Goal: Task Accomplishment & Management: Complete application form

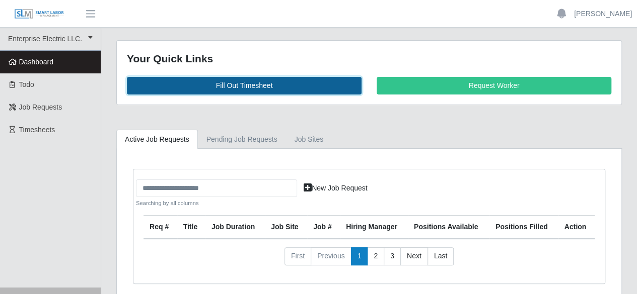
click at [223, 84] on link "Fill Out Timesheet" at bounding box center [244, 86] width 235 height 18
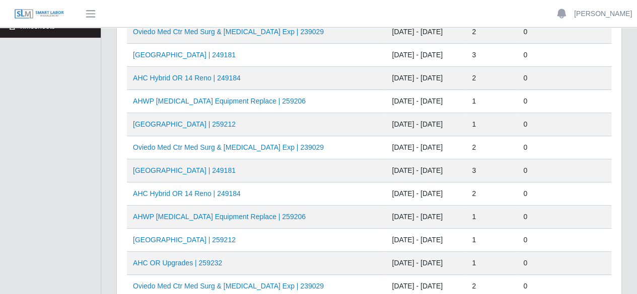
scroll to position [151, 0]
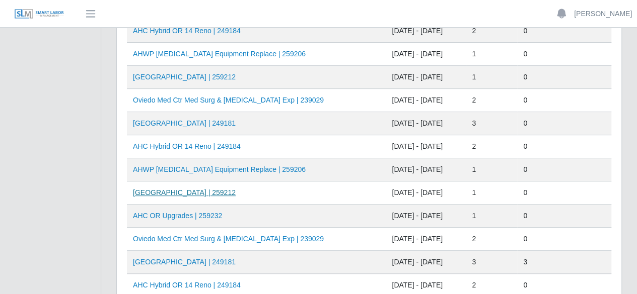
click at [216, 195] on link "HCA Oviedo Medical Center | 259212" at bounding box center [184, 193] width 103 height 8
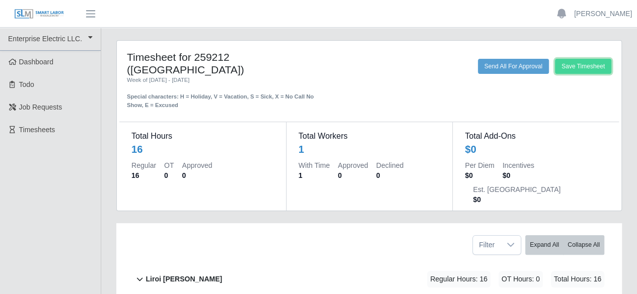
click at [558, 65] on button "Save Timesheet" at bounding box center [583, 66] width 56 height 15
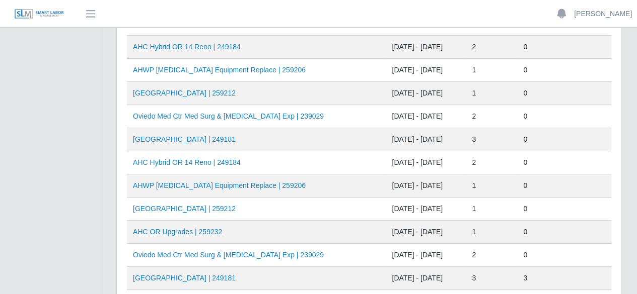
scroll to position [151, 0]
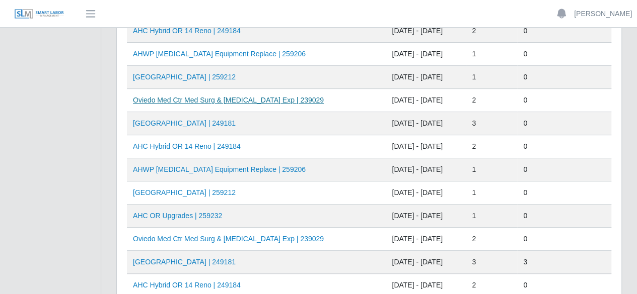
click at [204, 97] on link "Oviedo Med Ctr Med Surg & ICU Exp | 239029" at bounding box center [228, 100] width 191 height 8
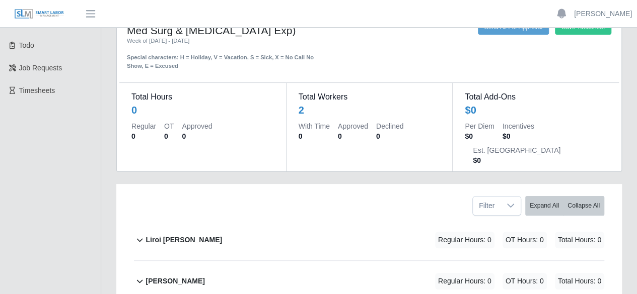
scroll to position [96, 0]
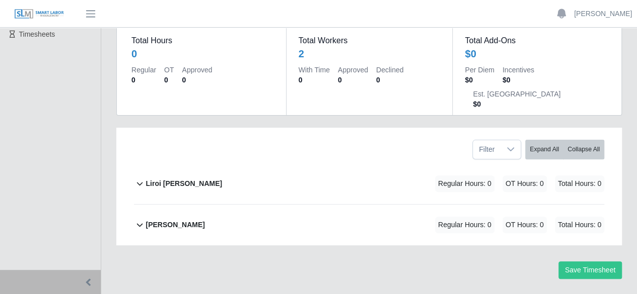
click at [157, 179] on b "Liroi [PERSON_NAME]" at bounding box center [183, 184] width 77 height 11
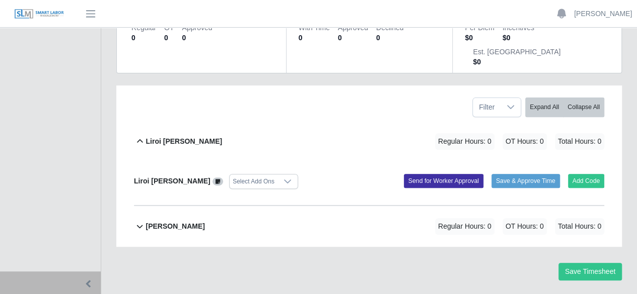
scroll to position [139, 0]
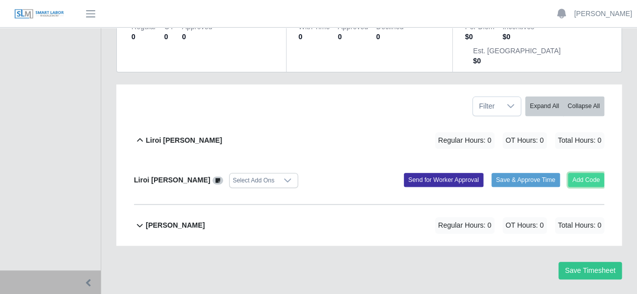
click at [583, 173] on button "Add Code" at bounding box center [586, 180] width 37 height 14
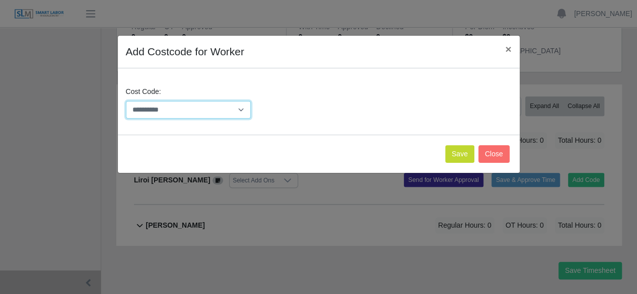
click at [242, 110] on select "**********" at bounding box center [188, 110] width 125 height 18
select select "**********"
click at [126, 101] on select "**********" at bounding box center [188, 110] width 125 height 18
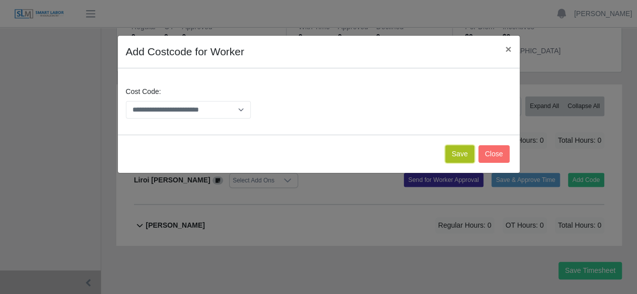
click at [452, 152] on button "Save" at bounding box center [459, 154] width 29 height 18
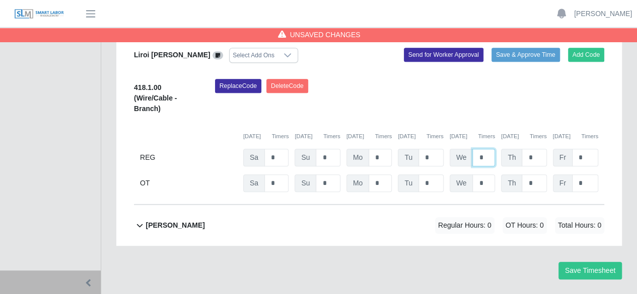
click at [485, 149] on input "*" at bounding box center [483, 158] width 23 height 18
type input "*"
click at [588, 262] on button "Save Timesheet" at bounding box center [589, 271] width 63 height 18
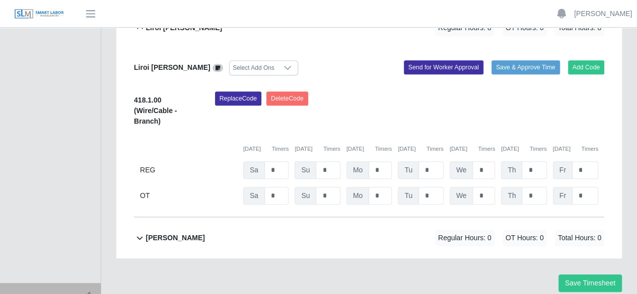
scroll to position [50, 0]
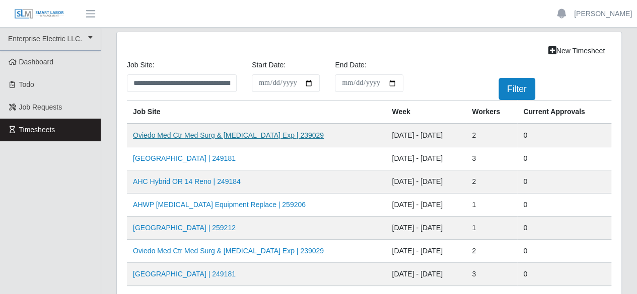
click at [219, 133] on link "Oviedo Med Ctr Med Surg & ICU Exp | 239029" at bounding box center [228, 135] width 191 height 8
